Goal: Task Accomplishment & Management: Manage account settings

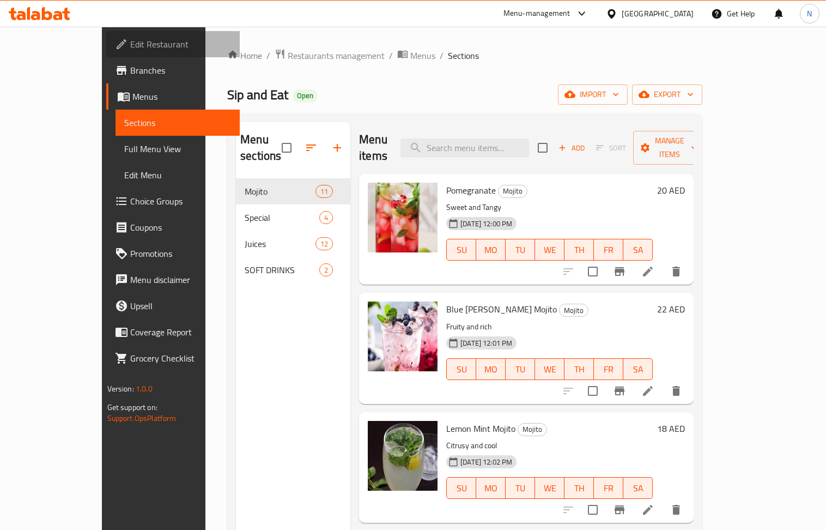
click at [130, 44] on span "Edit Restaurant" at bounding box center [180, 44] width 101 height 13
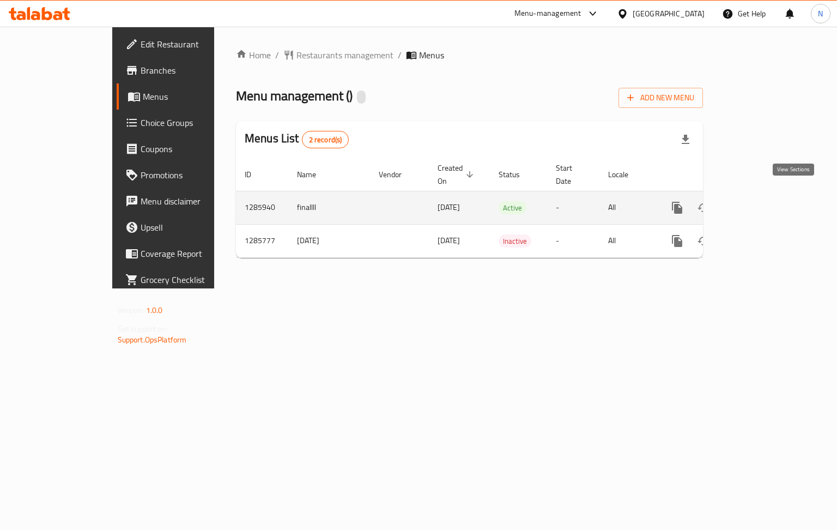
click at [761, 203] on icon "enhanced table" at bounding box center [756, 208] width 10 height 10
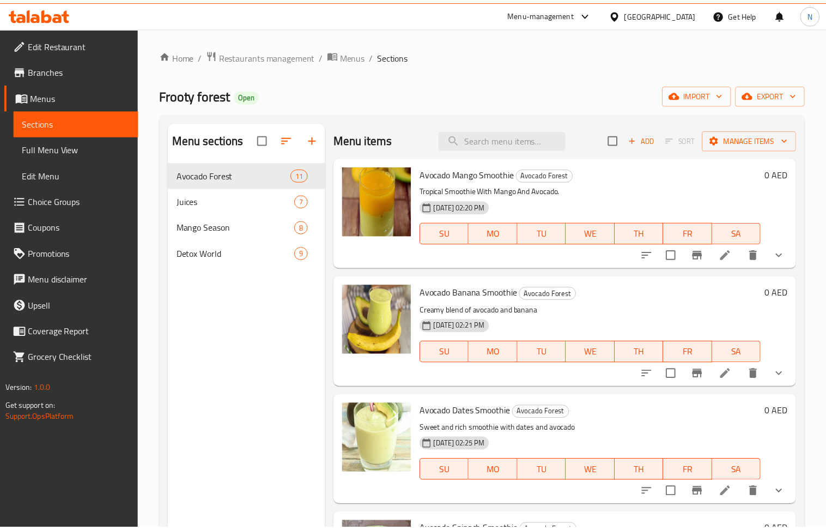
scroll to position [153, 0]
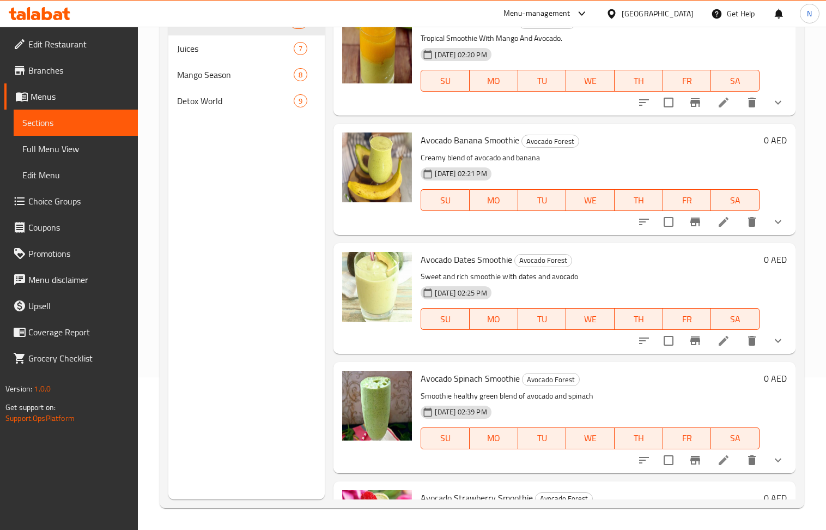
click at [78, 42] on span "Edit Restaurant" at bounding box center [78, 44] width 101 height 13
